Goal: Obtain resource: Download file/media

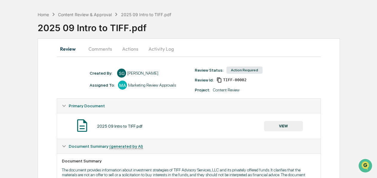
scroll to position [19, 0]
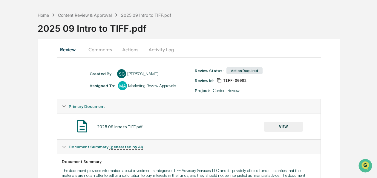
click at [105, 50] on button "Comments" at bounding box center [100, 49] width 33 height 14
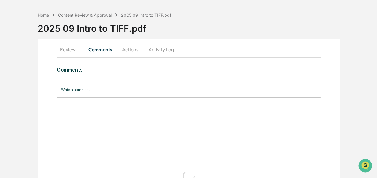
scroll to position [0, 0]
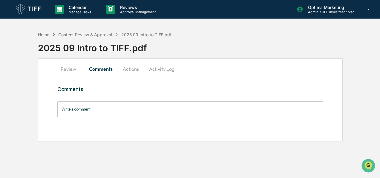
click at [129, 68] on button "Actions" at bounding box center [130, 69] width 27 height 14
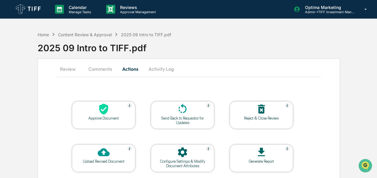
scroll to position [24, 0]
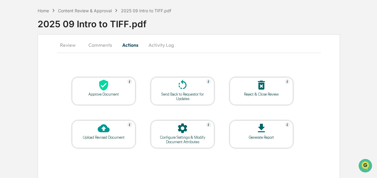
click at [158, 47] on button "Activity Log" at bounding box center [161, 45] width 35 height 14
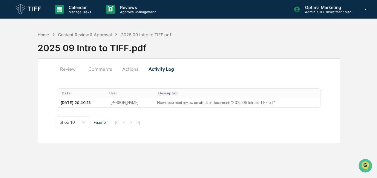
scroll to position [0, 0]
click at [73, 69] on button "Review" at bounding box center [70, 69] width 27 height 14
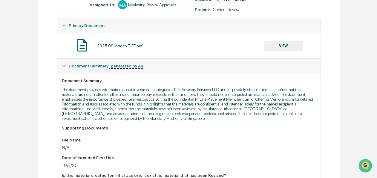
scroll to position [101, 0]
click at [273, 45] on button "VIEW" at bounding box center [283, 45] width 39 height 10
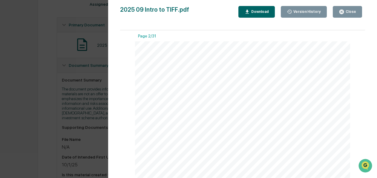
scroll to position [0, 0]
click at [360, 10] on button "Close" at bounding box center [347, 12] width 29 height 12
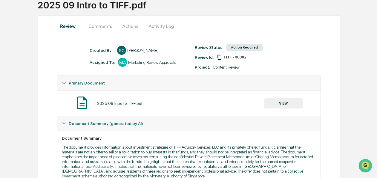
scroll to position [43, 0]
click at [269, 102] on button "VIEW" at bounding box center [283, 103] width 39 height 10
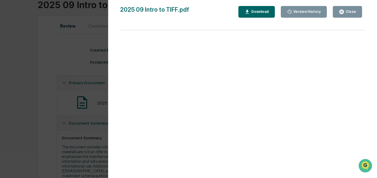
click at [362, 39] on div at bounding box center [242, 106] width 245 height 153
click at [348, 13] on div "Close" at bounding box center [351, 12] width 12 height 4
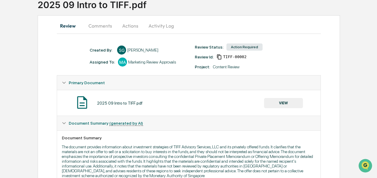
click at [283, 100] on button "VIEW" at bounding box center [283, 103] width 39 height 10
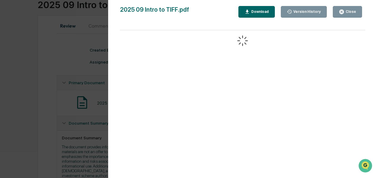
click at [259, 12] on div "Download" at bounding box center [259, 12] width 19 height 4
